Goal: Information Seeking & Learning: Learn about a topic

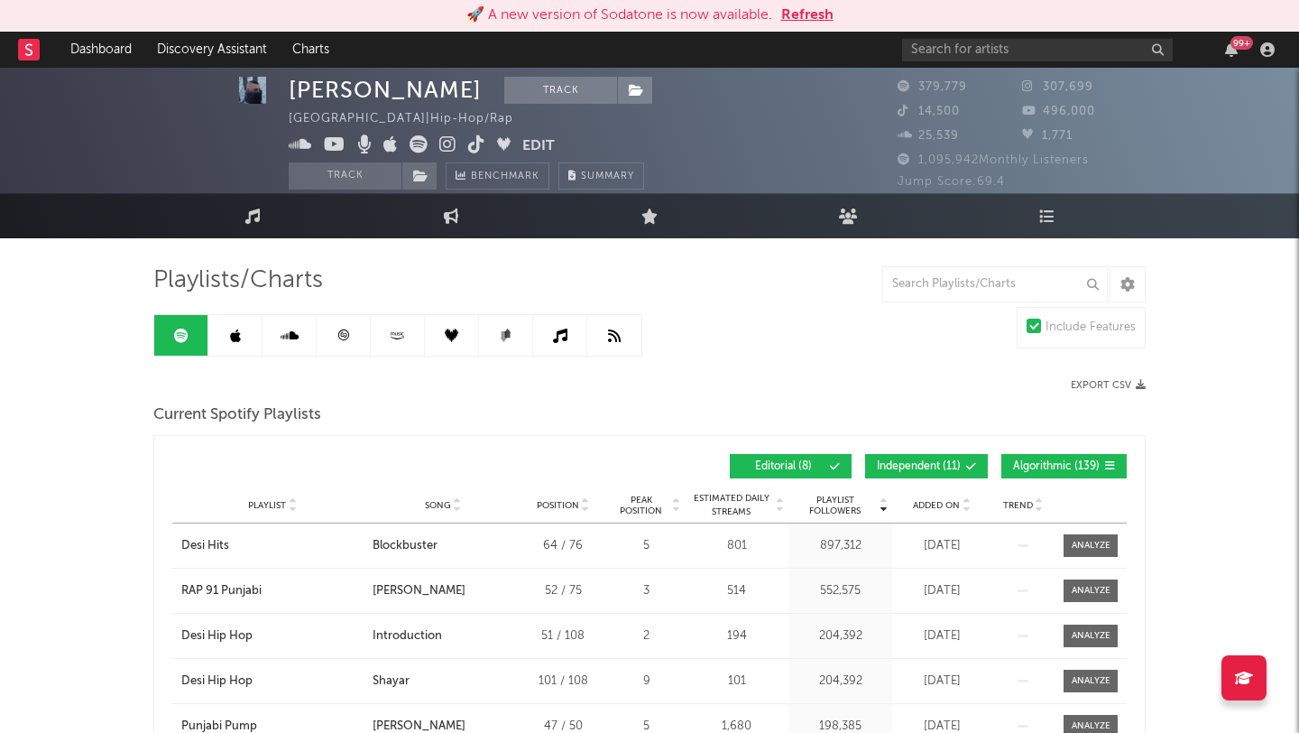
scroll to position [6, 0]
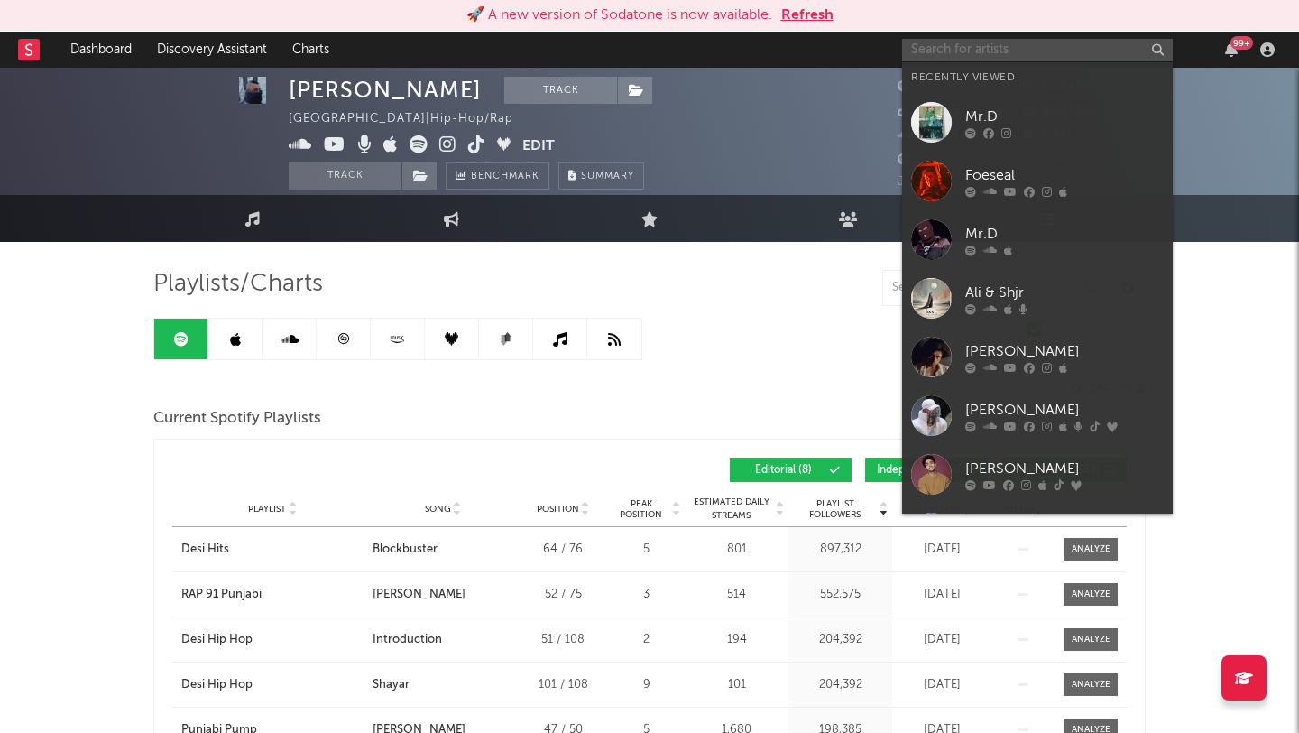
click at [946, 43] on input "text" at bounding box center [1037, 50] width 271 height 23
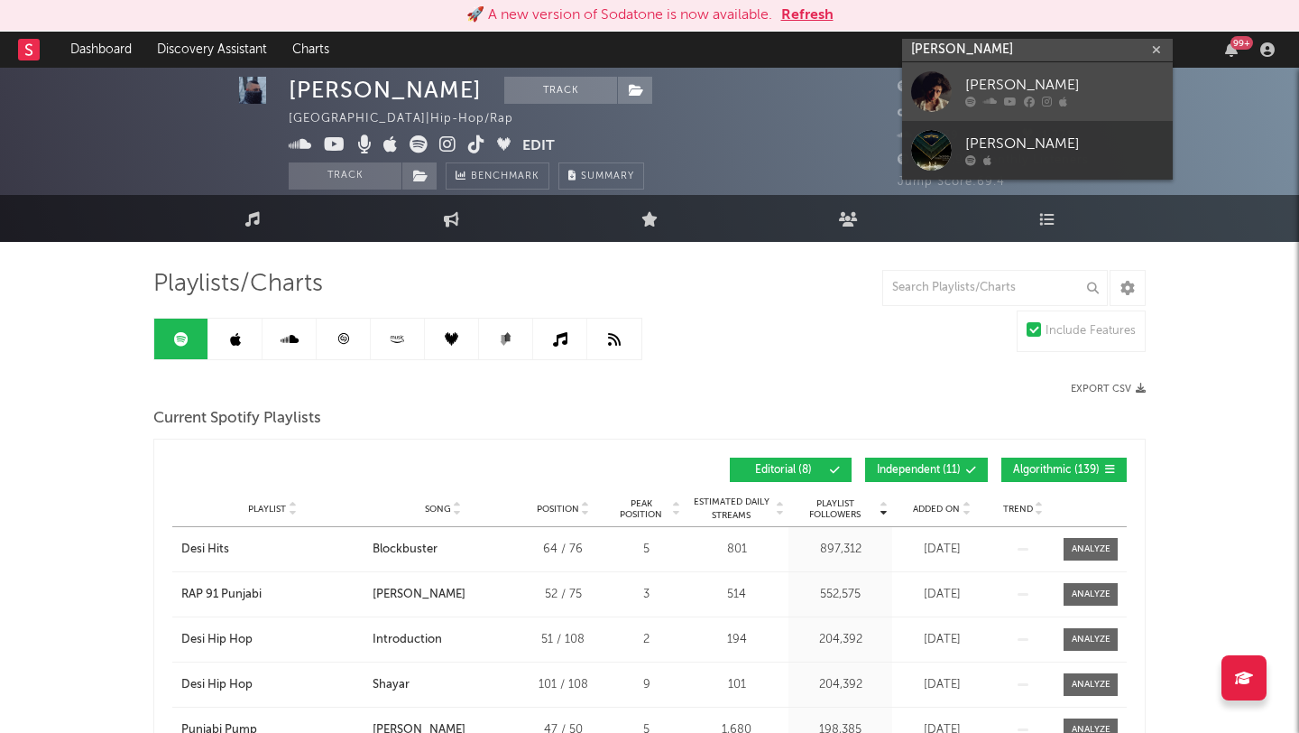
type input "[PERSON_NAME]"
click at [921, 85] on div at bounding box center [931, 91] width 41 height 41
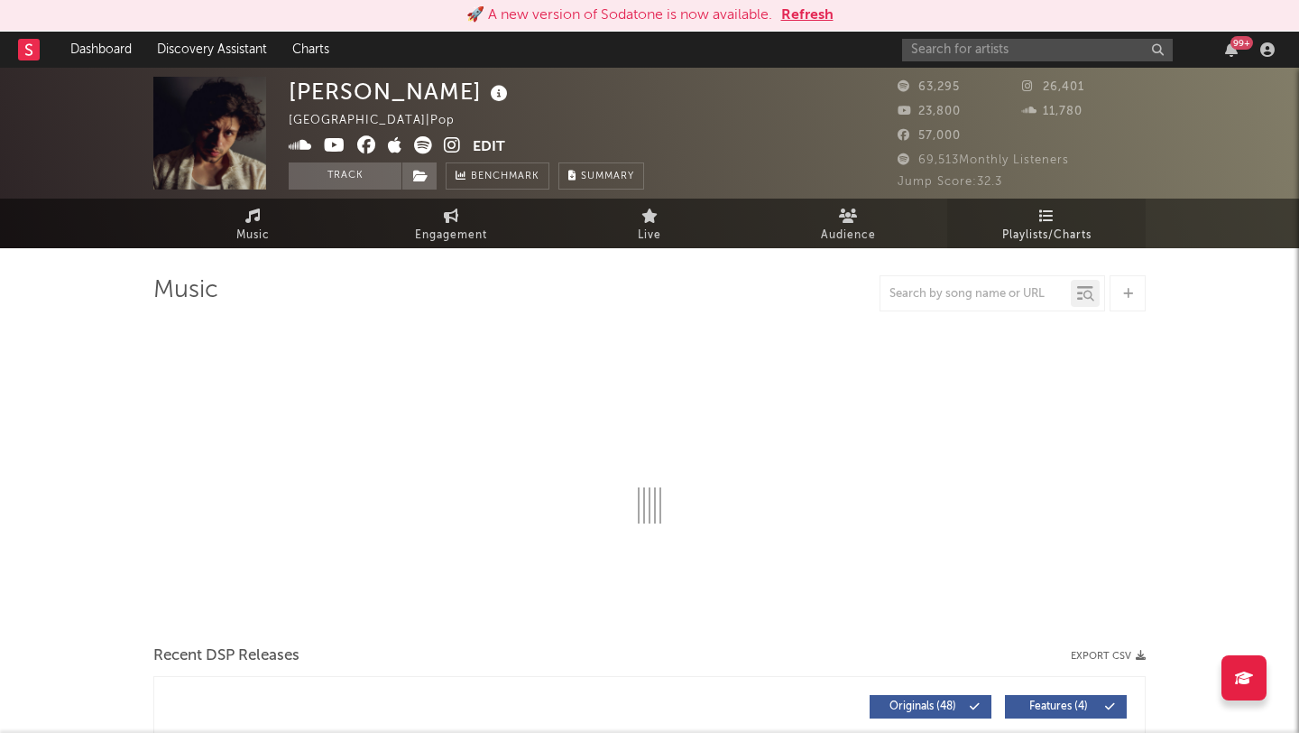
select select "6m"
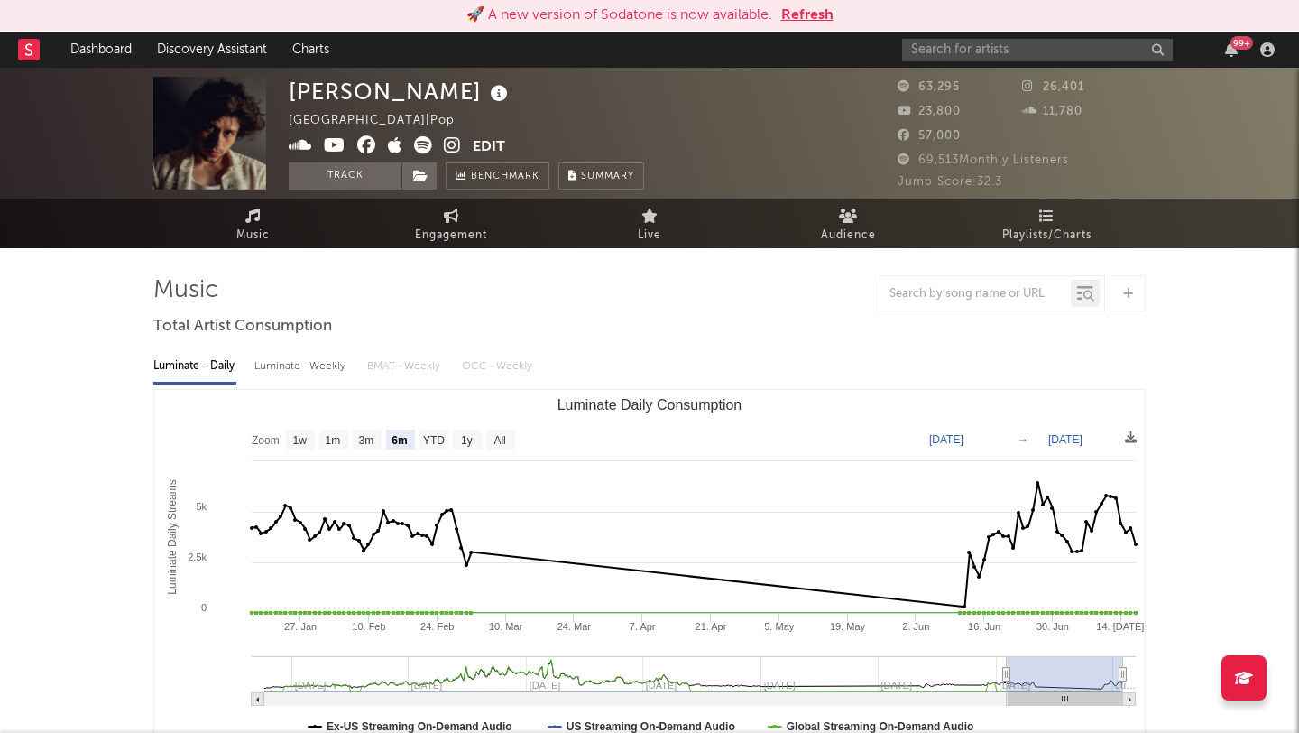
select select "6m"
click at [1058, 227] on span "Playlists/Charts" at bounding box center [1046, 236] width 89 height 22
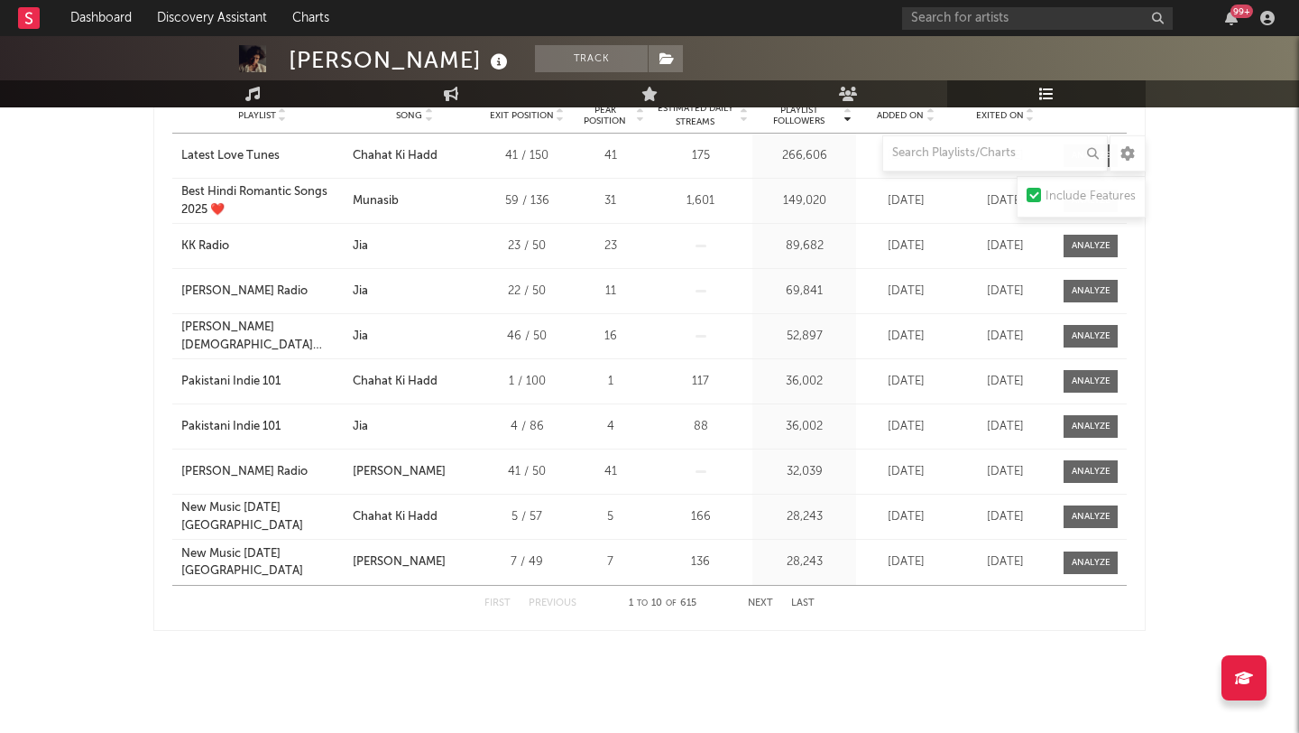
scroll to position [1517, 0]
